Goal: Navigation & Orientation: Find specific page/section

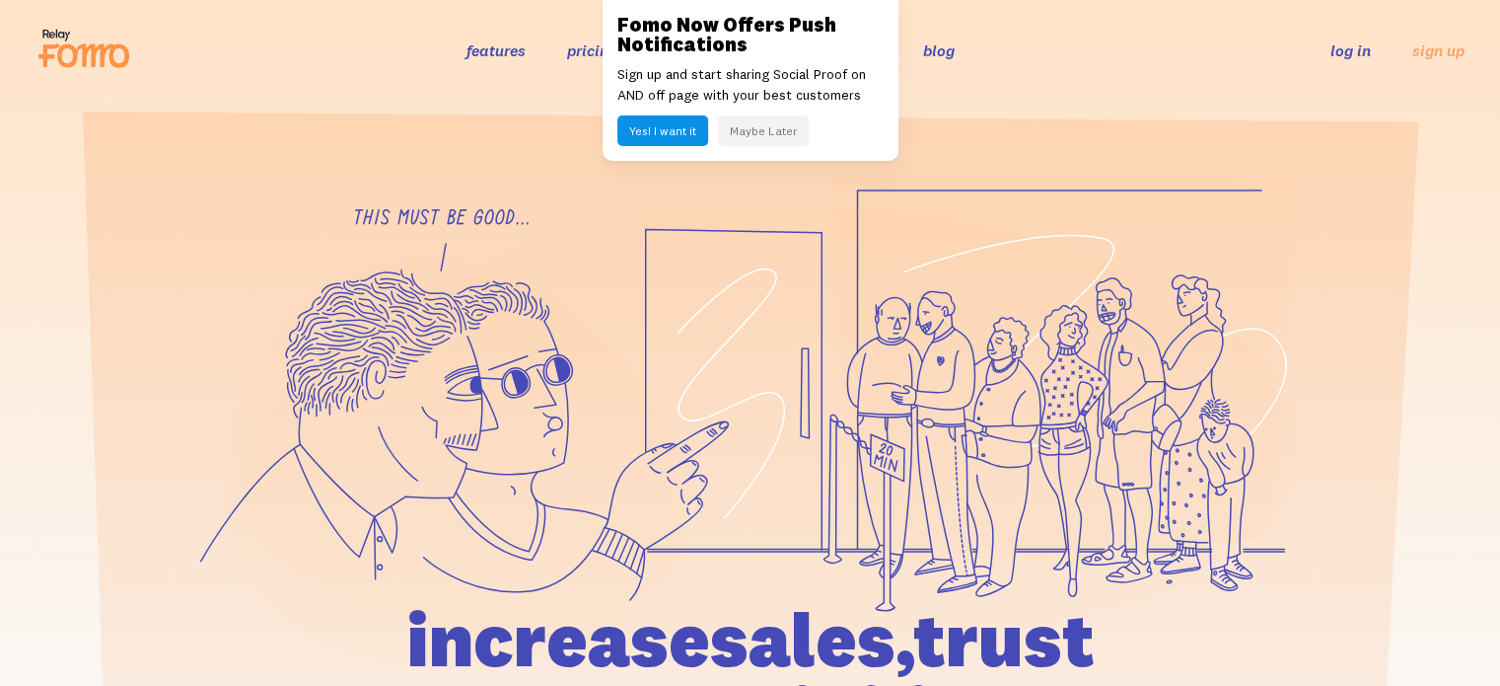
click at [1348, 48] on link "log in" at bounding box center [1351, 50] width 40 height 20
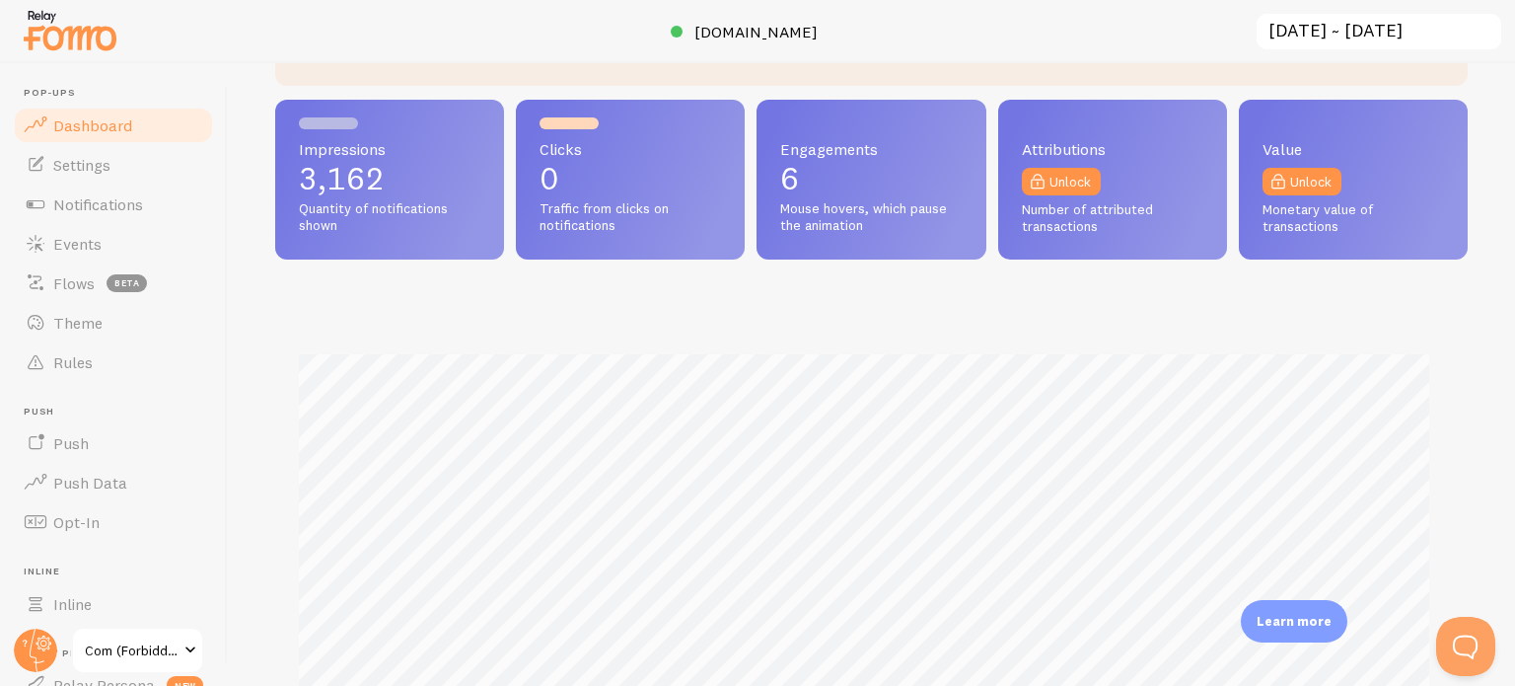
scroll to position [395, 0]
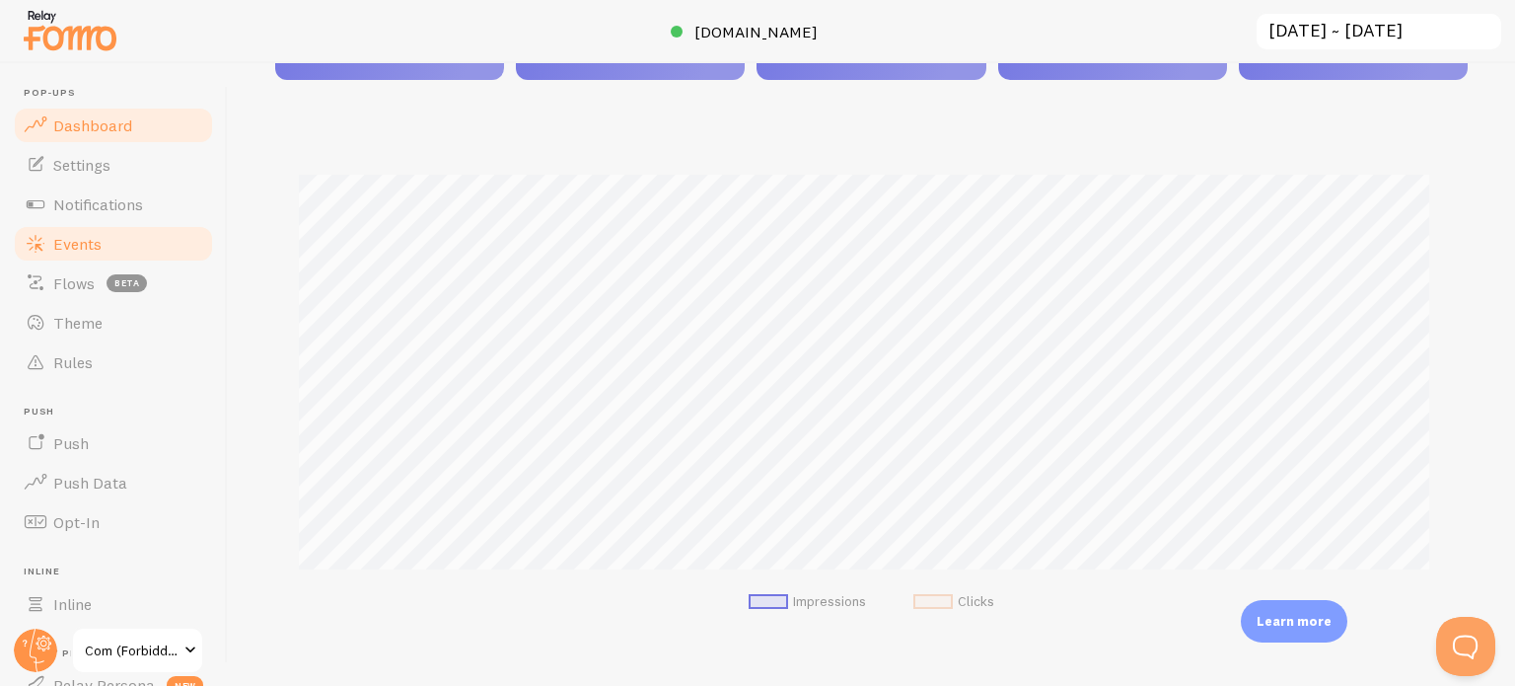
click at [102, 247] on link "Events" at bounding box center [113, 243] width 203 height 39
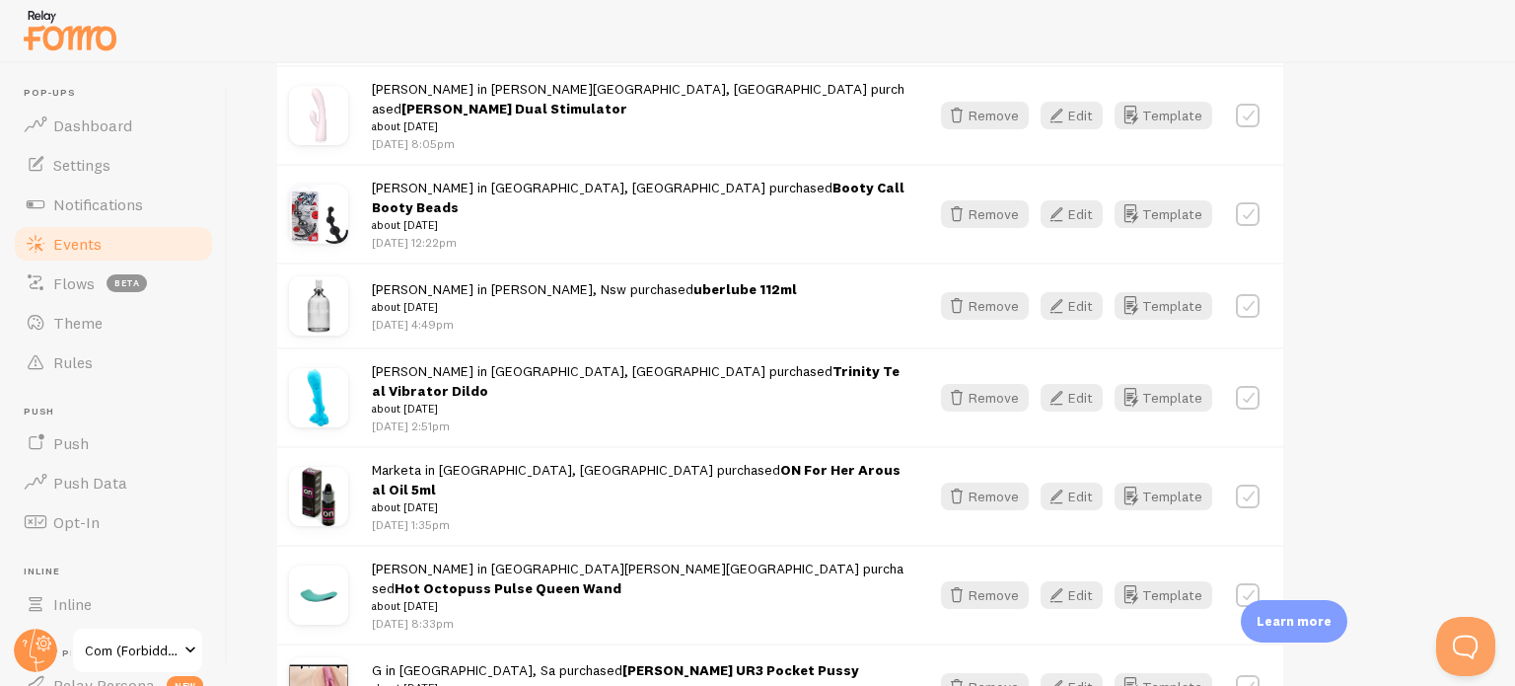
scroll to position [2661, 0]
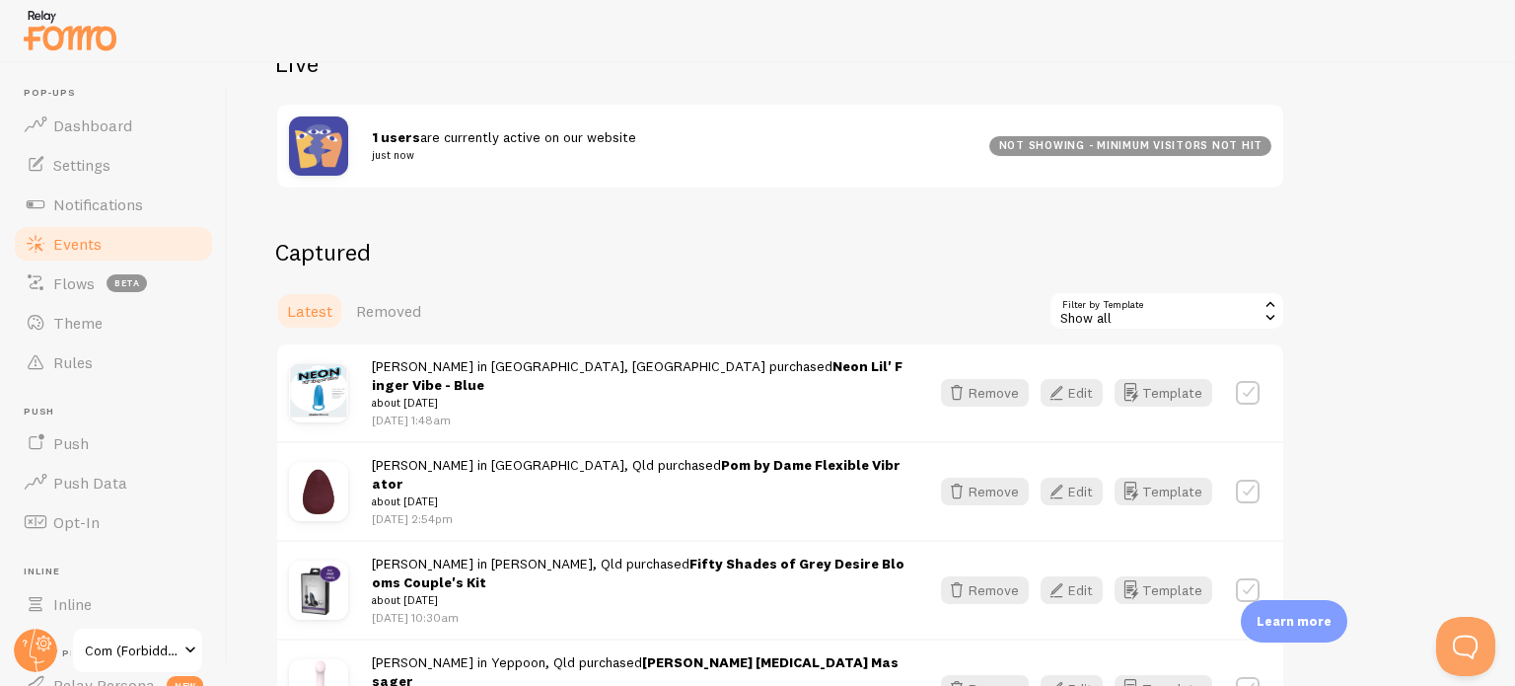
scroll to position [194, 0]
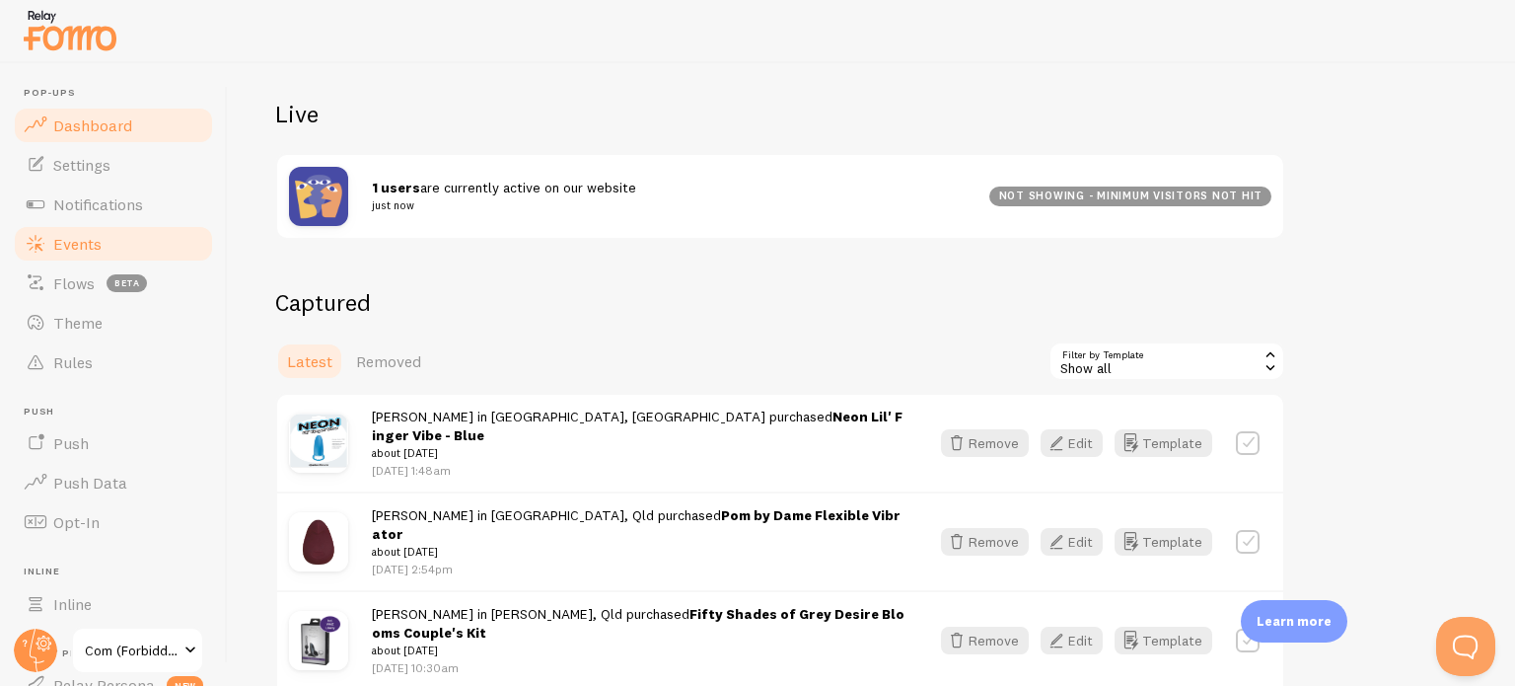
click at [92, 123] on span "Dashboard" at bounding box center [92, 125] width 79 height 20
